Goal: Task Accomplishment & Management: Manage account settings

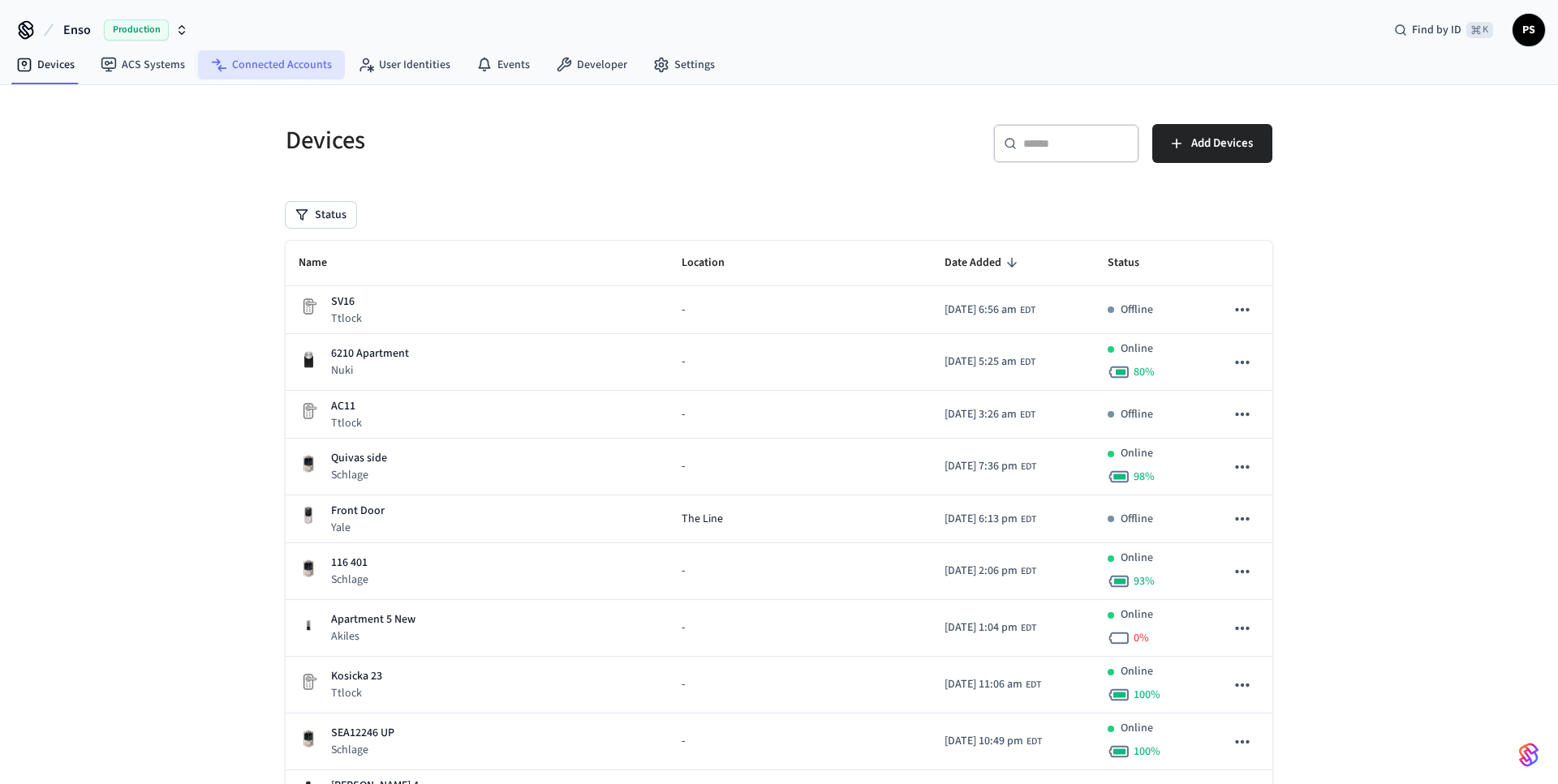
click at [283, 56] on link "Connected Accounts" at bounding box center [272, 65] width 147 height 29
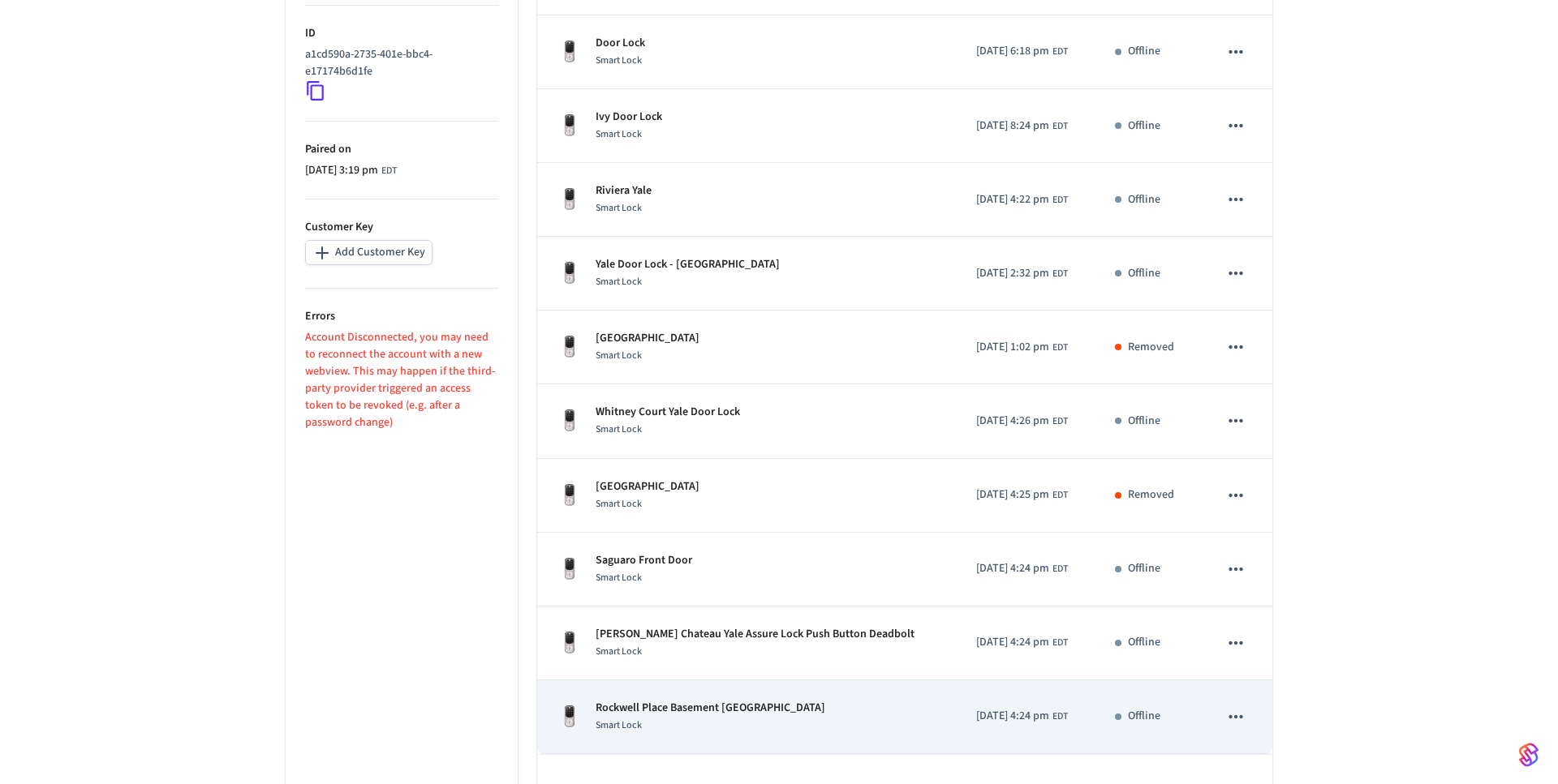
scroll to position [403, 0]
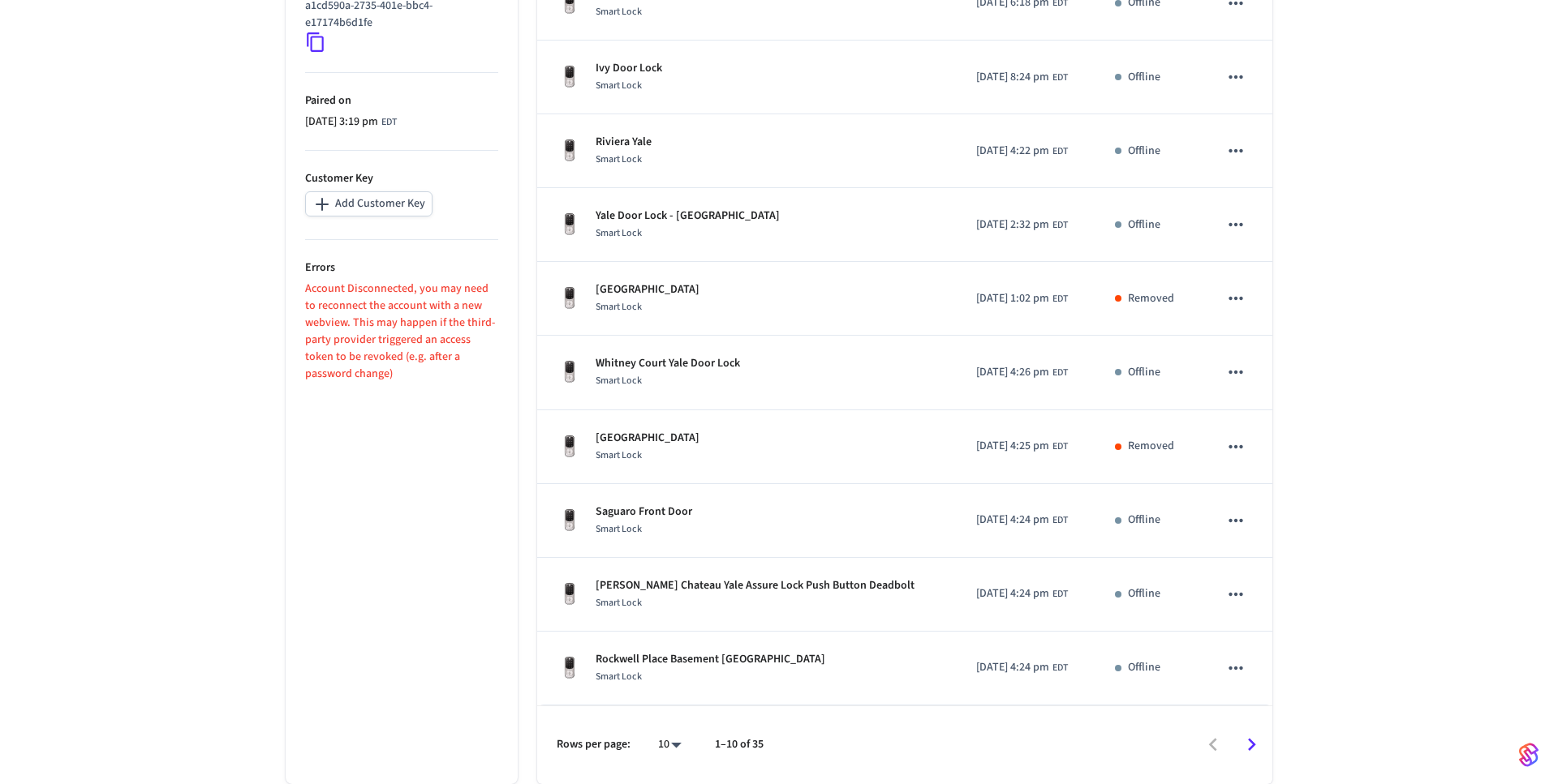
click at [1253, 739] on icon "Go to next page" at bounding box center [1252, 745] width 25 height 25
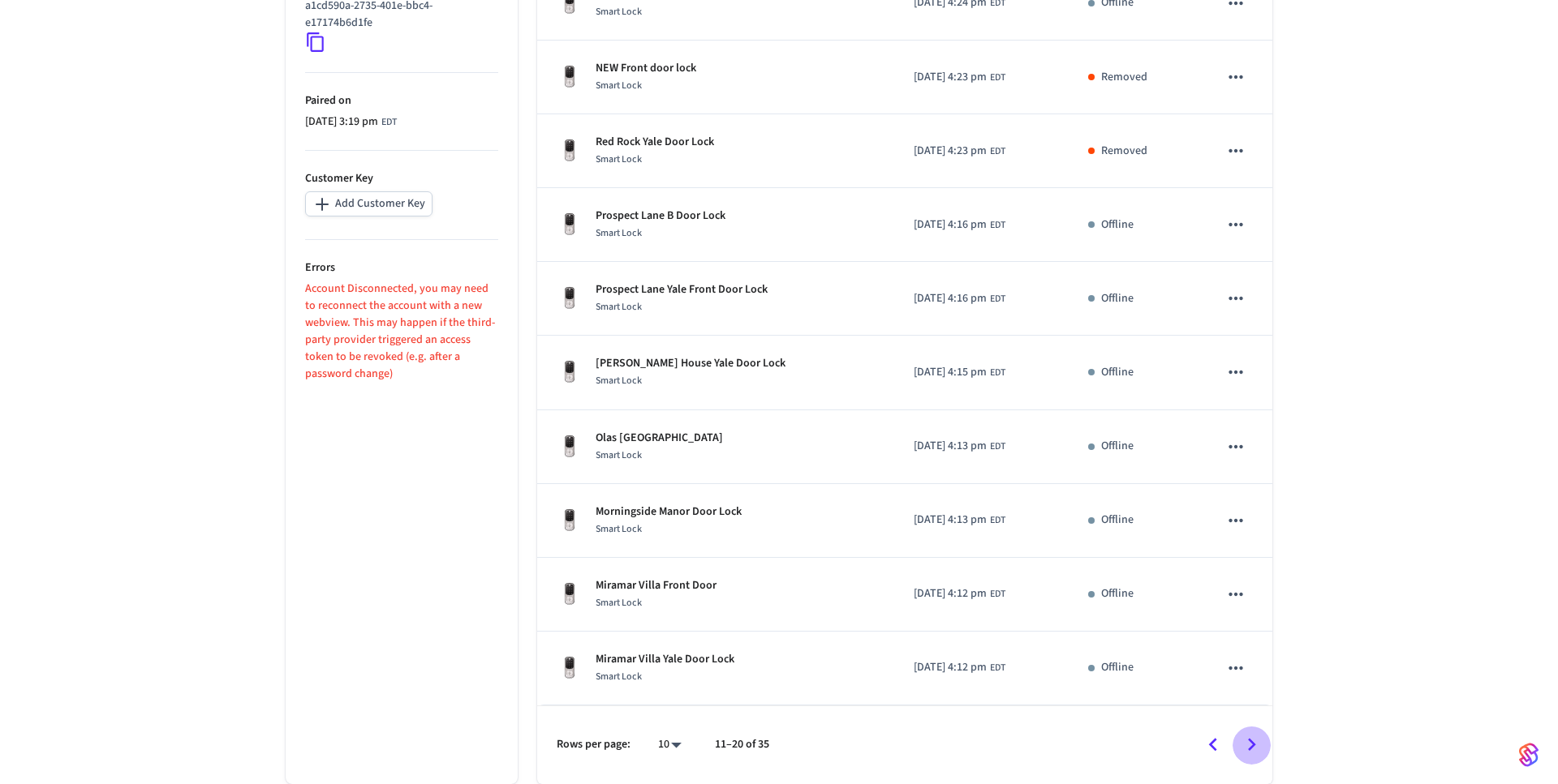
click at [1251, 735] on icon "Go to next page" at bounding box center [1252, 745] width 25 height 25
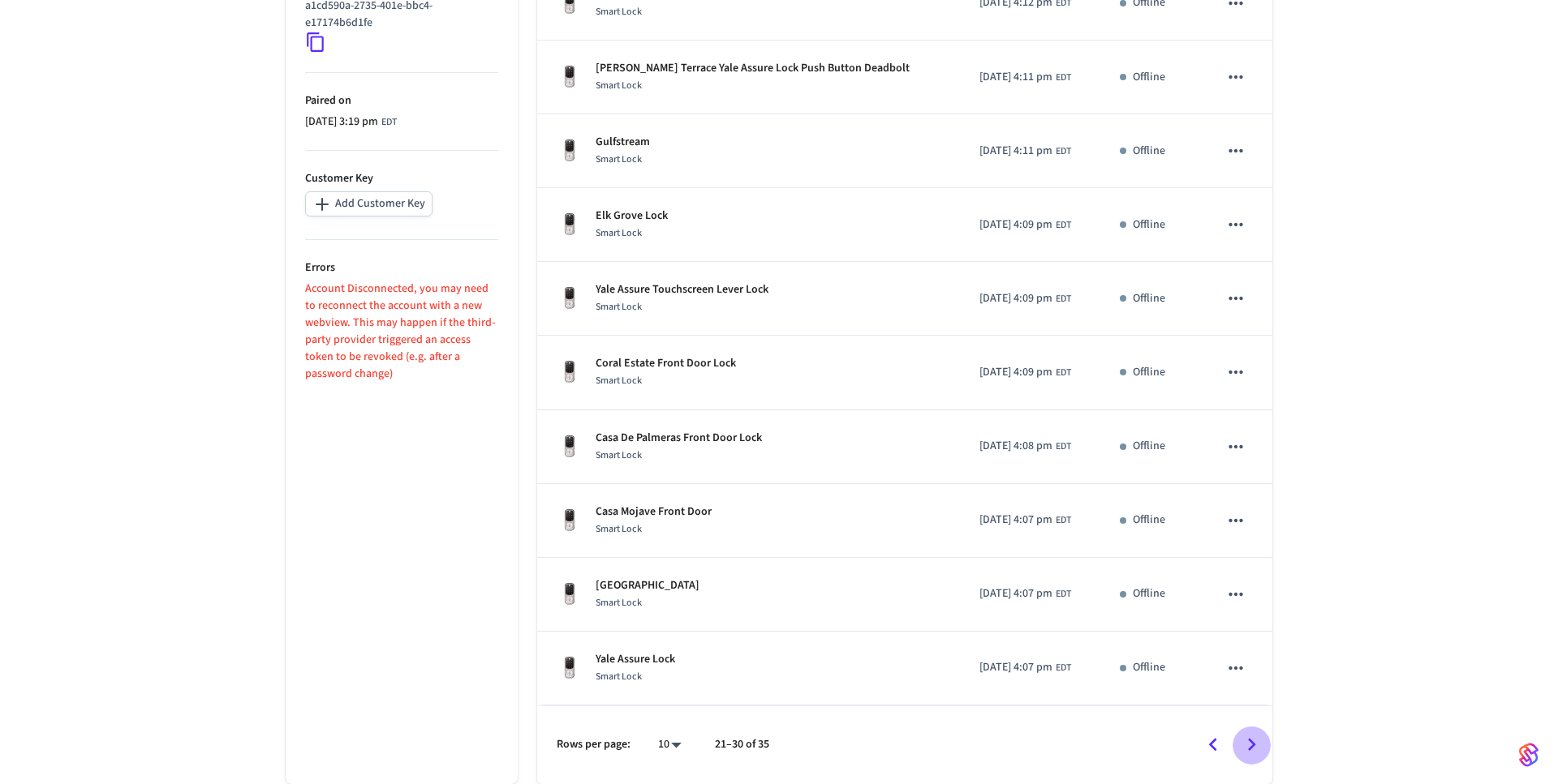
click at [1251, 735] on icon "Go to next page" at bounding box center [1252, 745] width 25 height 25
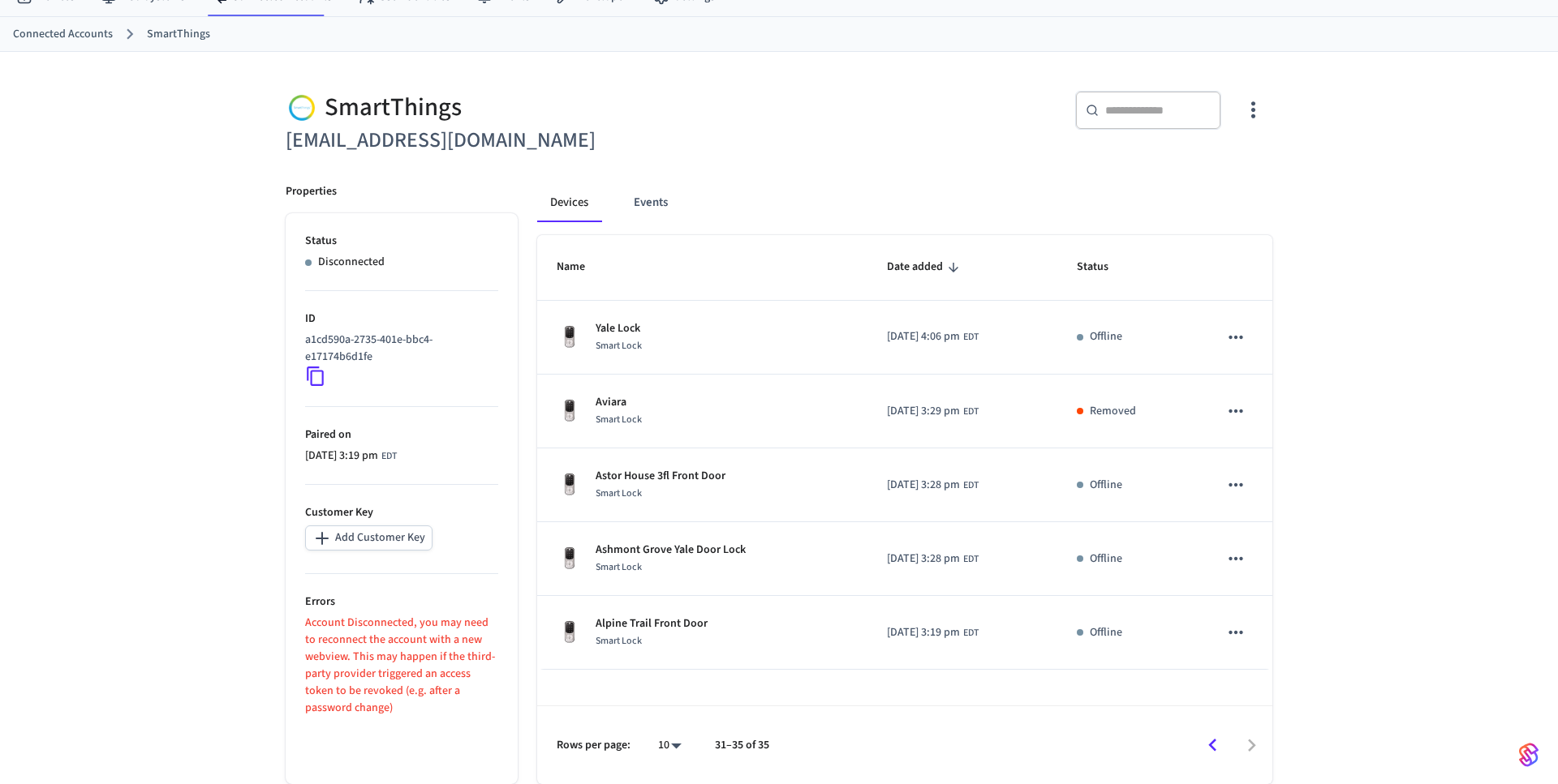
click at [1251, 735] on div at bounding box center [1028, 746] width 485 height 38
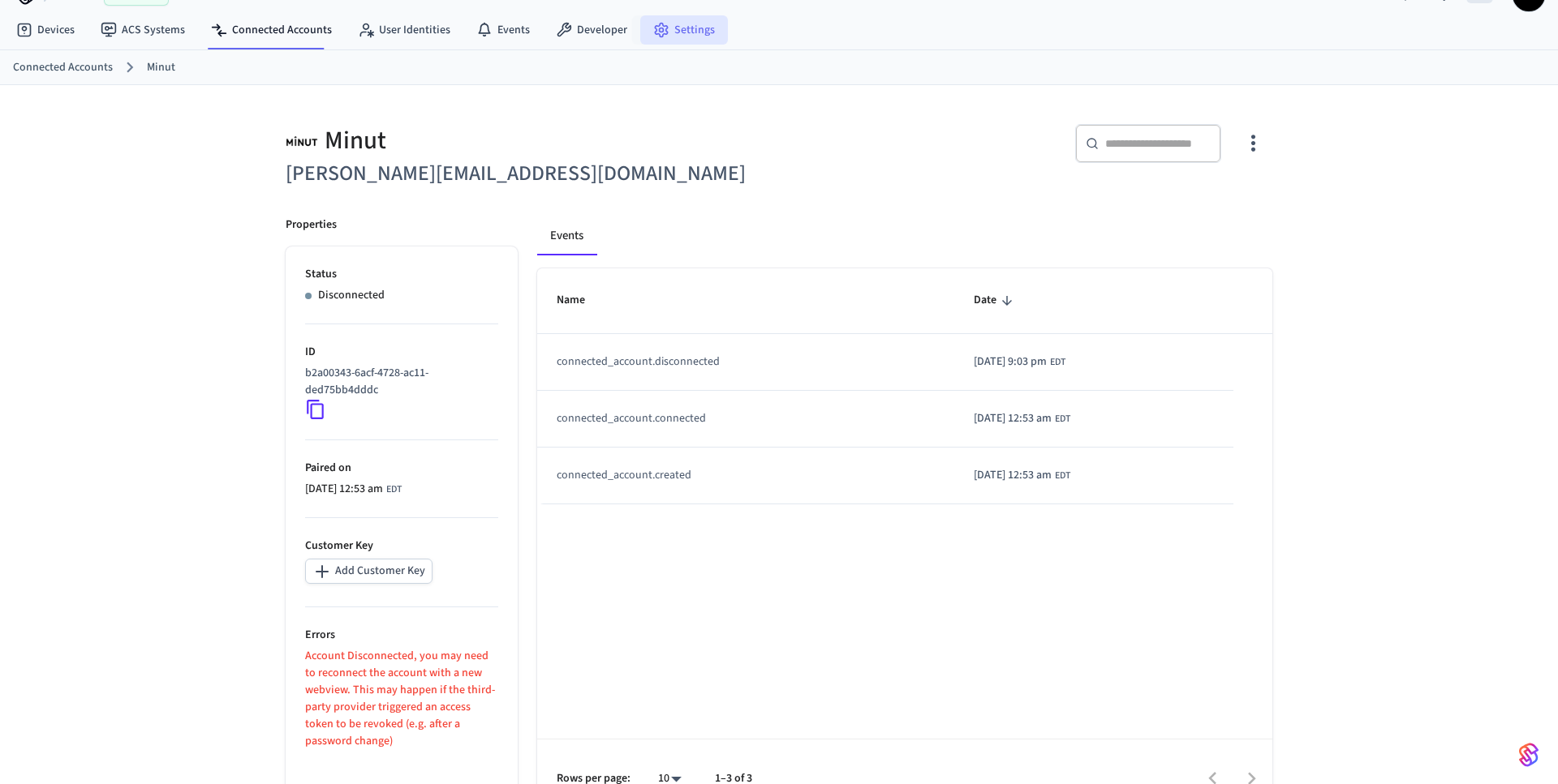
scroll to position [68, 0]
